Goal: Information Seeking & Learning: Check status

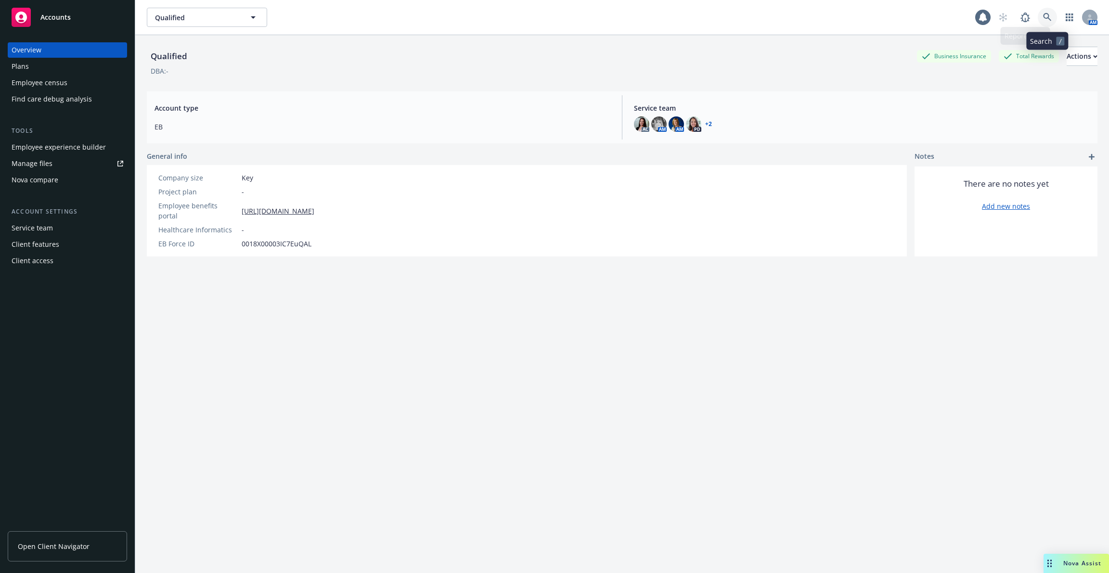
click at [1048, 13] on link at bounding box center [1047, 17] width 19 height 19
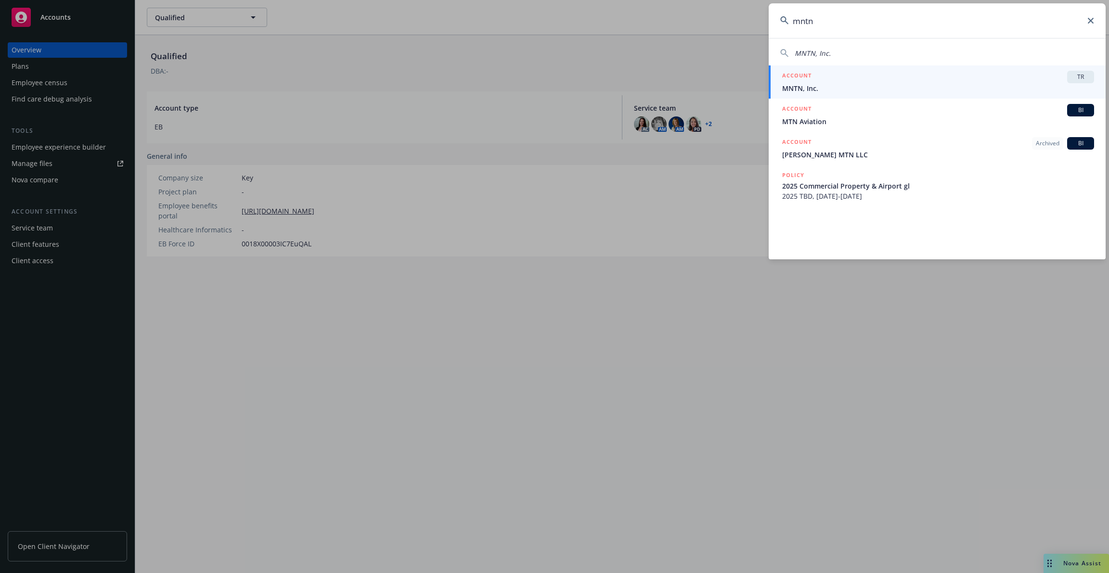
type input "mntn"
click at [845, 86] on span "MNTN, Inc." at bounding box center [938, 88] width 312 height 10
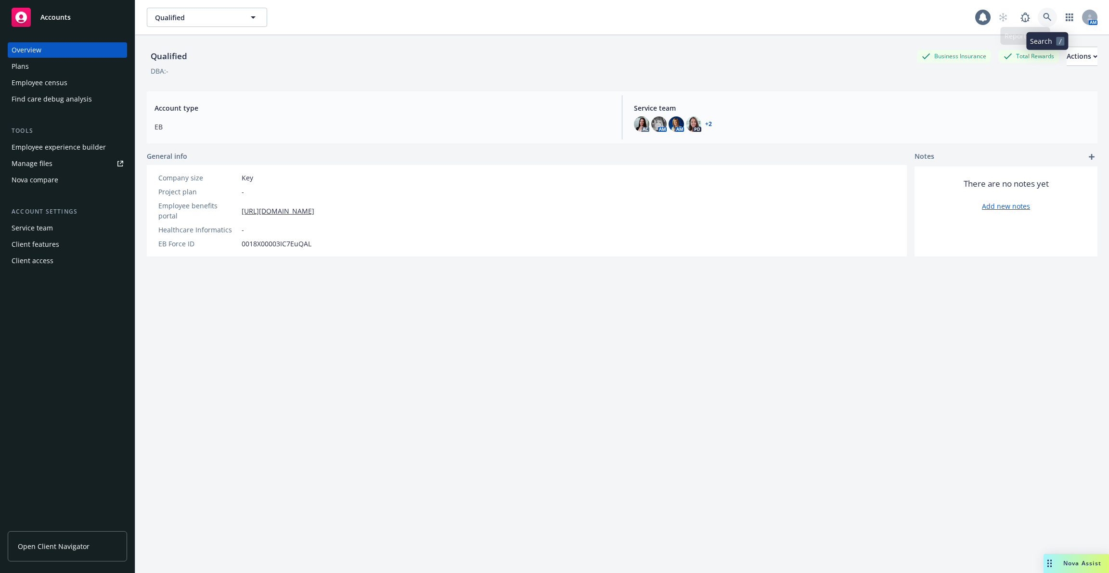
click at [1053, 17] on link at bounding box center [1047, 17] width 19 height 19
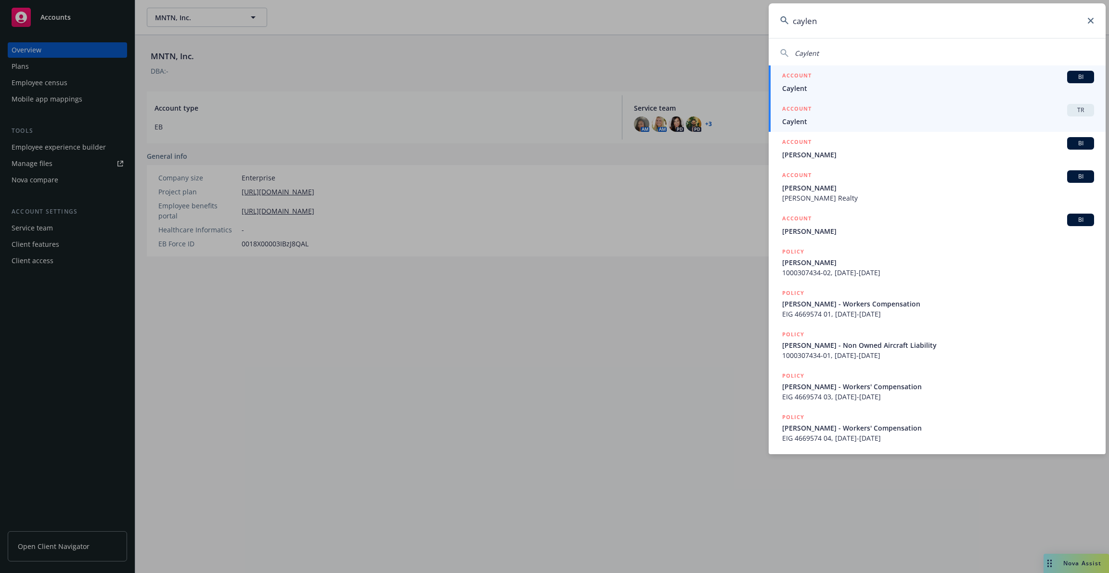
type input "caylen"
click at [966, 108] on div "ACCOUNT TR" at bounding box center [938, 110] width 312 height 13
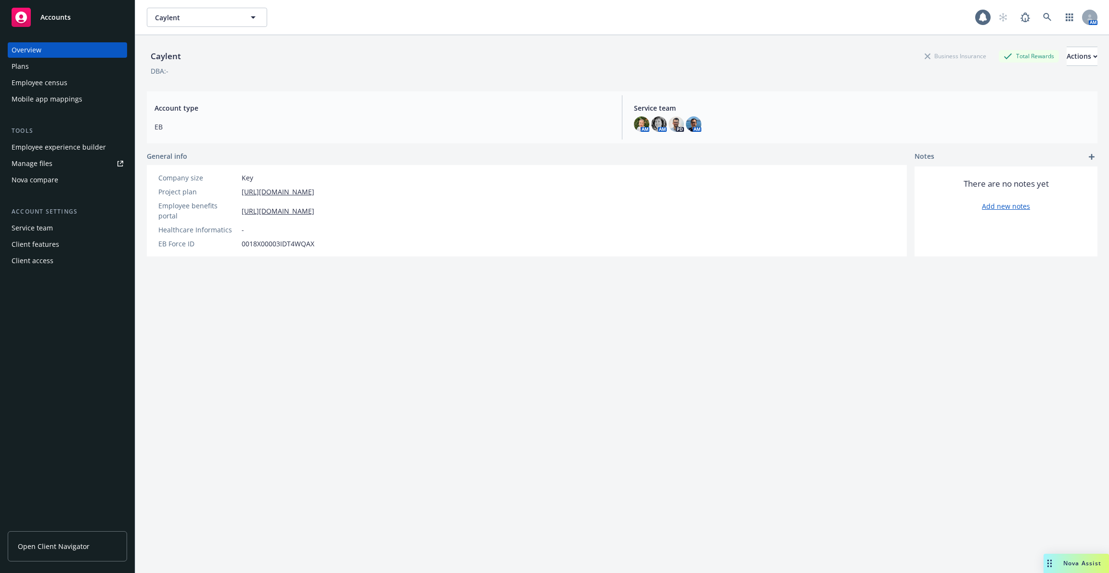
click at [77, 152] on div "Employee experience builder" at bounding box center [59, 147] width 94 height 15
click at [72, 75] on div "Overview Plans Employee census Mobile app mappings" at bounding box center [67, 74] width 119 height 65
click at [68, 87] on div "Employee census" at bounding box center [68, 82] width 112 height 15
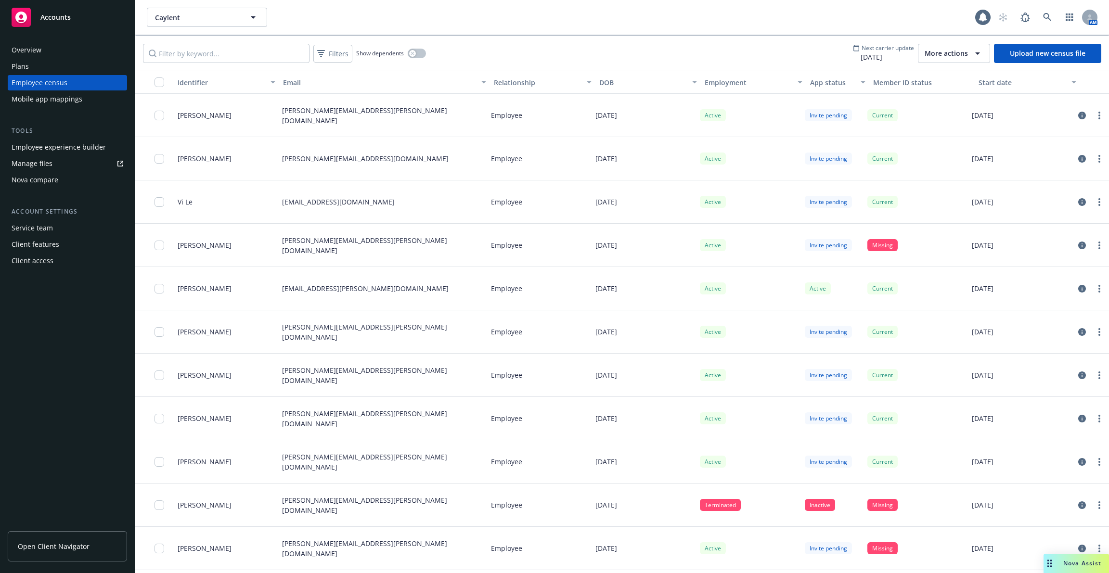
click at [1005, 80] on div "Start date" at bounding box center [1022, 83] width 87 height 10
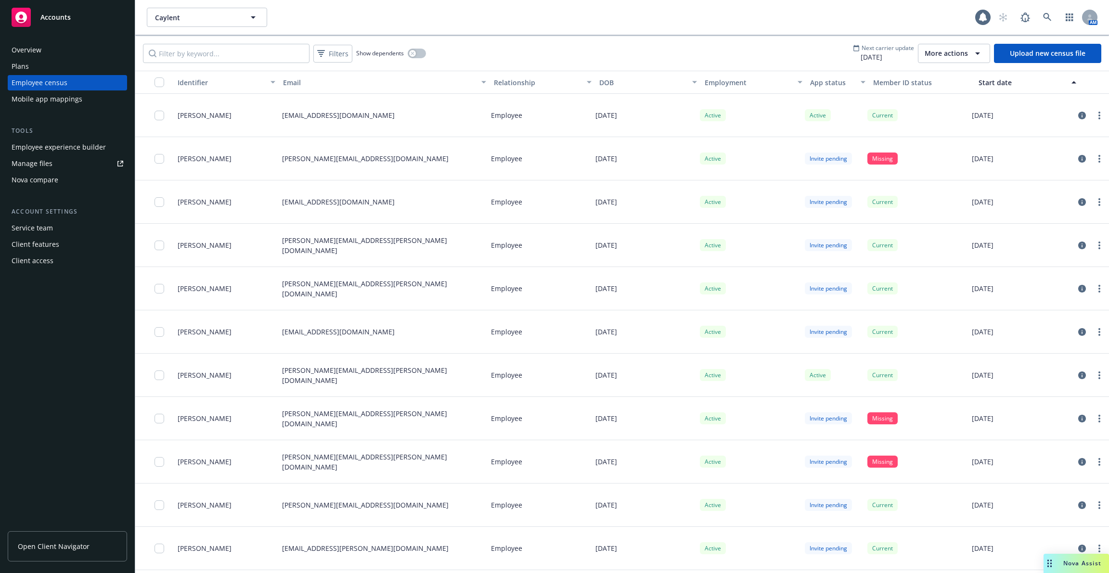
click at [988, 87] on button "Start date" at bounding box center [1027, 82] width 105 height 23
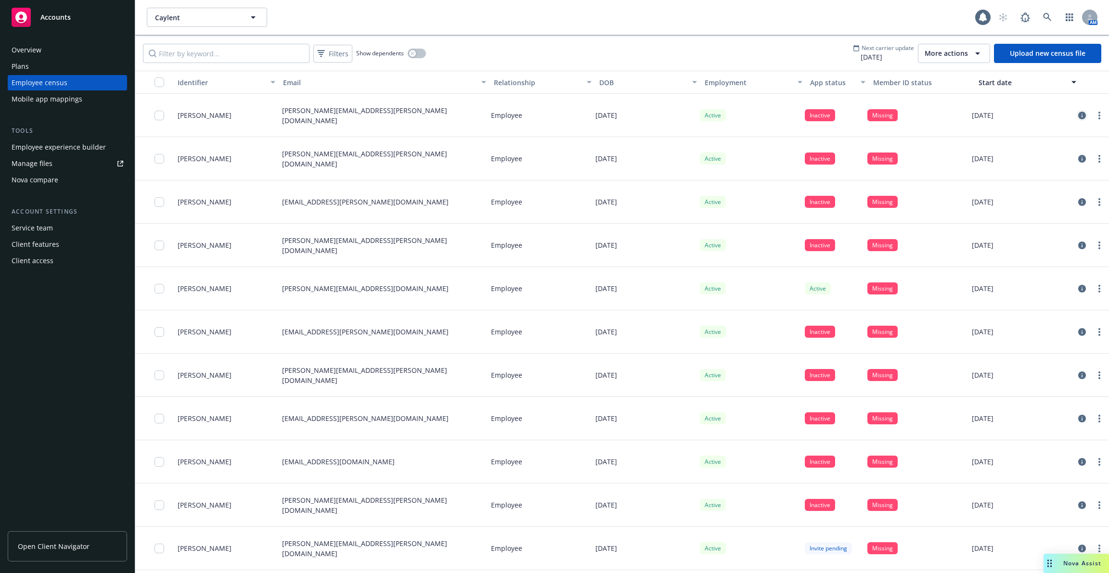
click at [1086, 113] on link "circleInformation" at bounding box center [1083, 116] width 12 height 12
